Goal: Navigation & Orientation: Find specific page/section

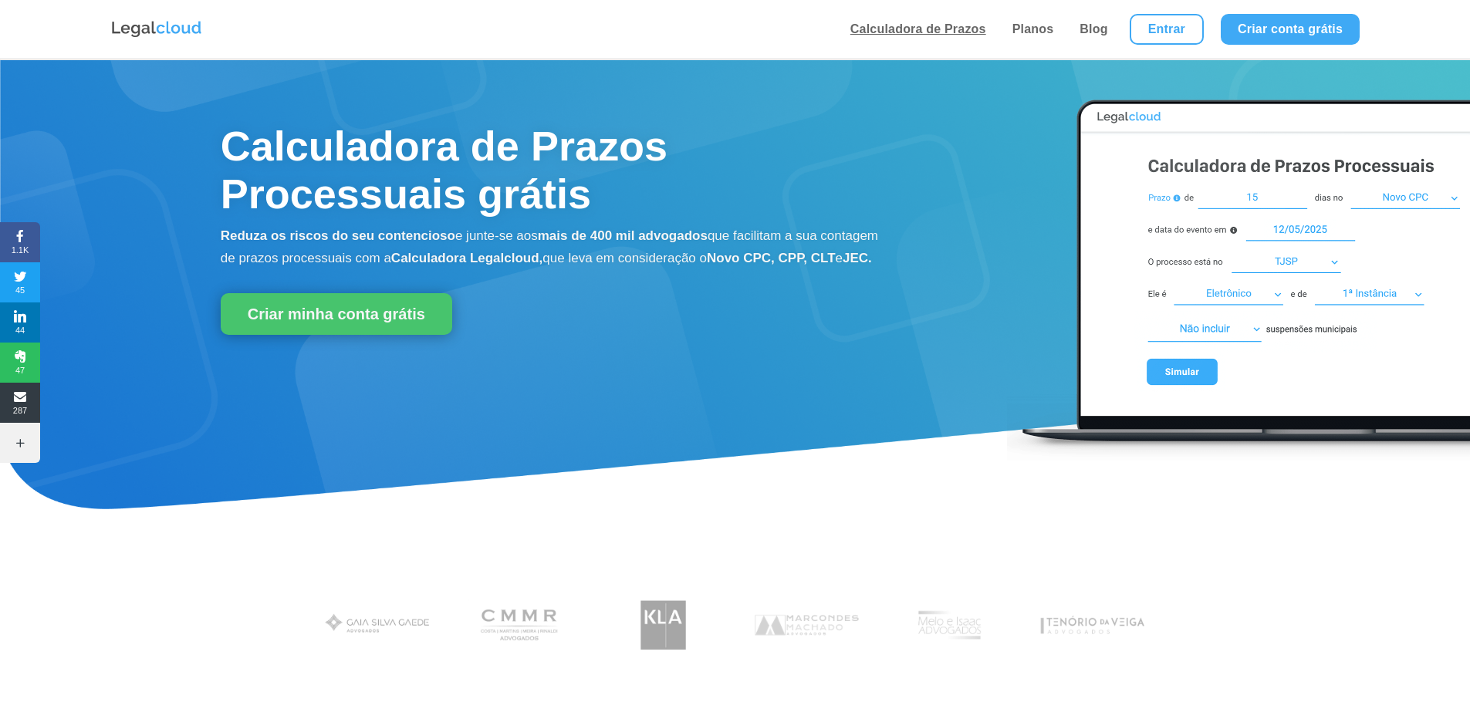
click at [940, 34] on link "Calculadora de Prazos" at bounding box center [918, 29] width 145 height 59
click at [1039, 32] on link "Planos" at bounding box center [1033, 29] width 51 height 59
click at [1153, 18] on link "Entrar" at bounding box center [1167, 29] width 74 height 31
click at [1180, 31] on link "Entrar" at bounding box center [1167, 29] width 74 height 31
click at [1168, 22] on link "Entrar" at bounding box center [1167, 29] width 74 height 31
